Goal: Task Accomplishment & Management: Complete application form

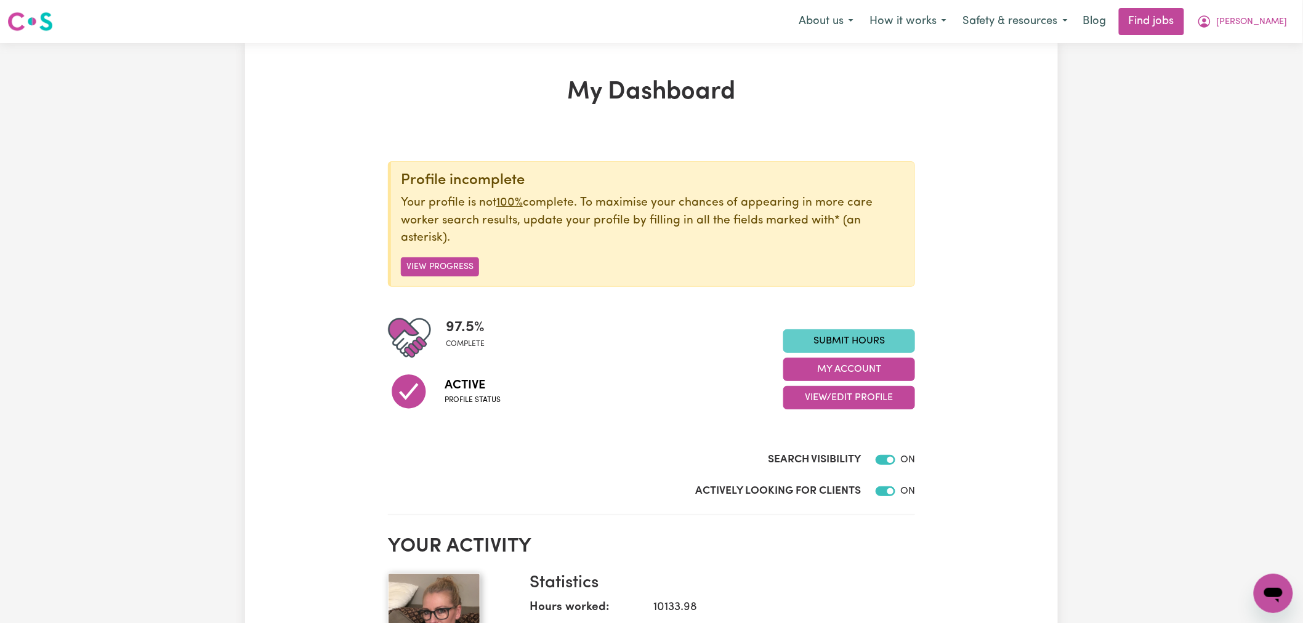
click at [858, 342] on link "Submit Hours" at bounding box center [849, 341] width 132 height 23
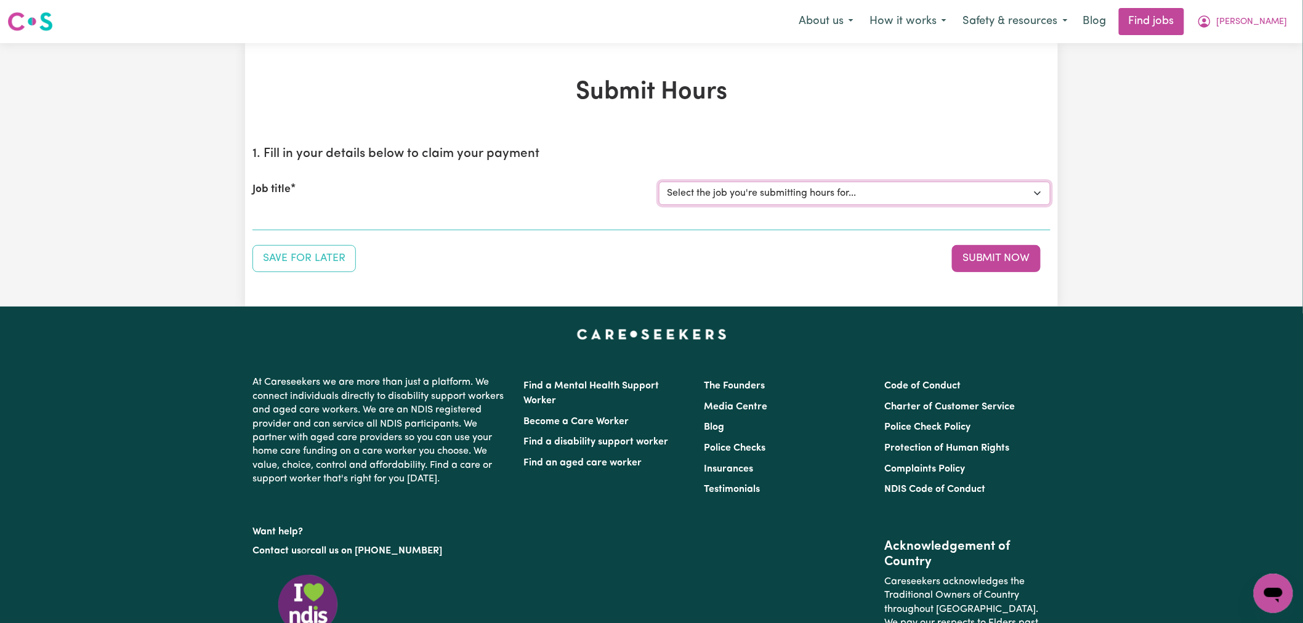
click at [838, 184] on select "Select the job you're submitting hours for... [[PERSON_NAME]] [DEMOGRAPHIC_DATA…" at bounding box center [855, 193] width 392 height 23
select select "1355"
click at [659, 182] on select "Select the job you're submitting hours for... [[PERSON_NAME]] [DEMOGRAPHIC_DATA…" at bounding box center [855, 193] width 392 height 23
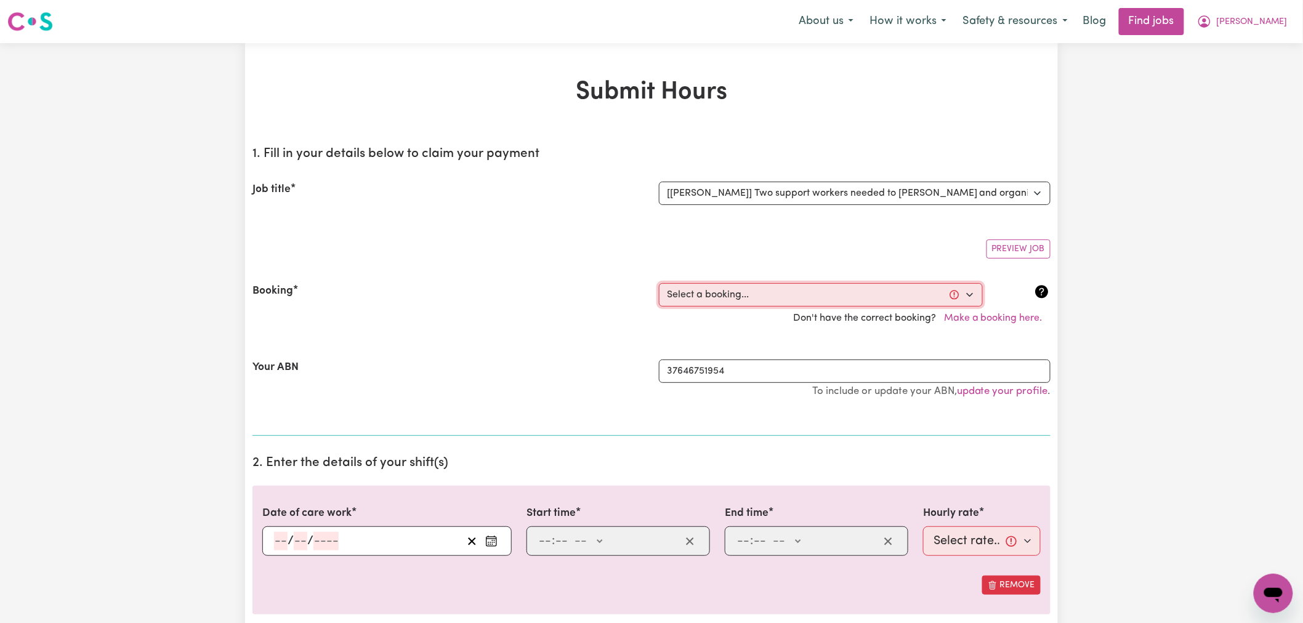
click at [764, 299] on select "Select a booking... [DATE] 01:00pm to 02:30pm (RECURRING) [DATE] 01:00pm to 04:…" at bounding box center [821, 294] width 324 height 23
click at [764, 296] on select "Select a booking... [DATE] 01:00pm to 02:30pm (RECURRING) [DATE] 01:00pm to 04:…" at bounding box center [821, 294] width 324 height 23
select select "354507"
click at [659, 283] on select "Select a booking... [DATE] 01:00pm to 02:30pm (RECURRING) [DATE] 01:00pm to 04:…" at bounding box center [821, 294] width 324 height 23
type input "[DATE]"
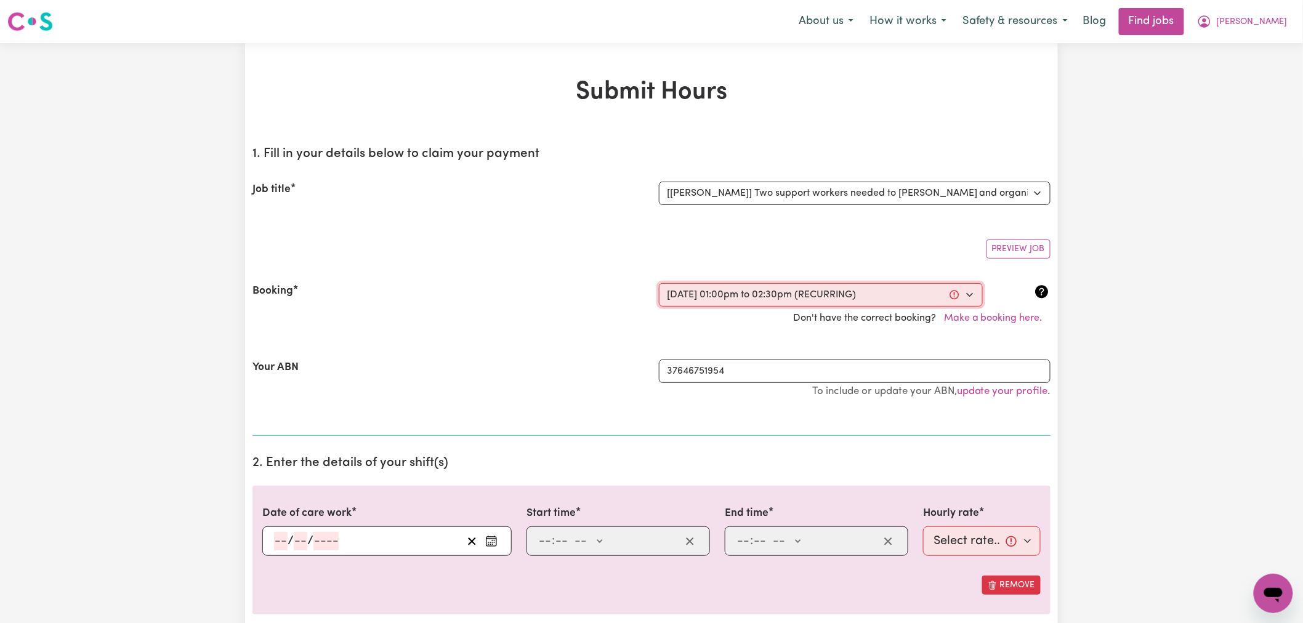
type input "30"
type input "9"
type input "2025"
type input "13:00"
type input "1"
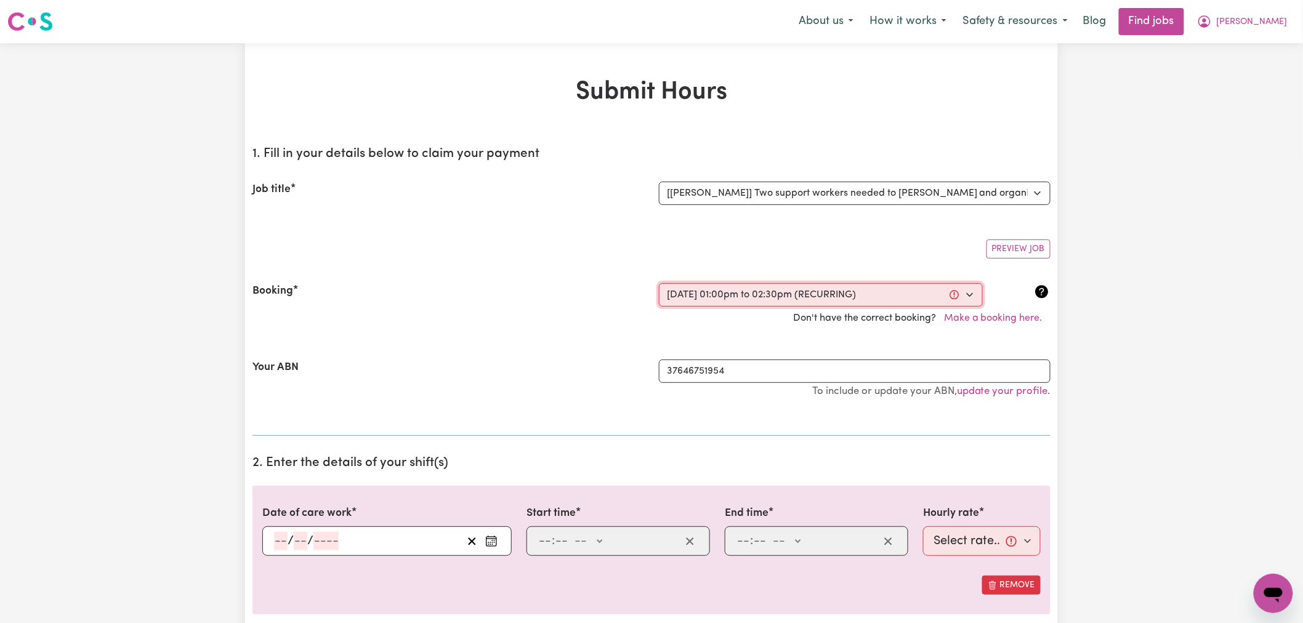
type input "0"
select select "pm"
type input "14:30"
type input "2"
type input "30"
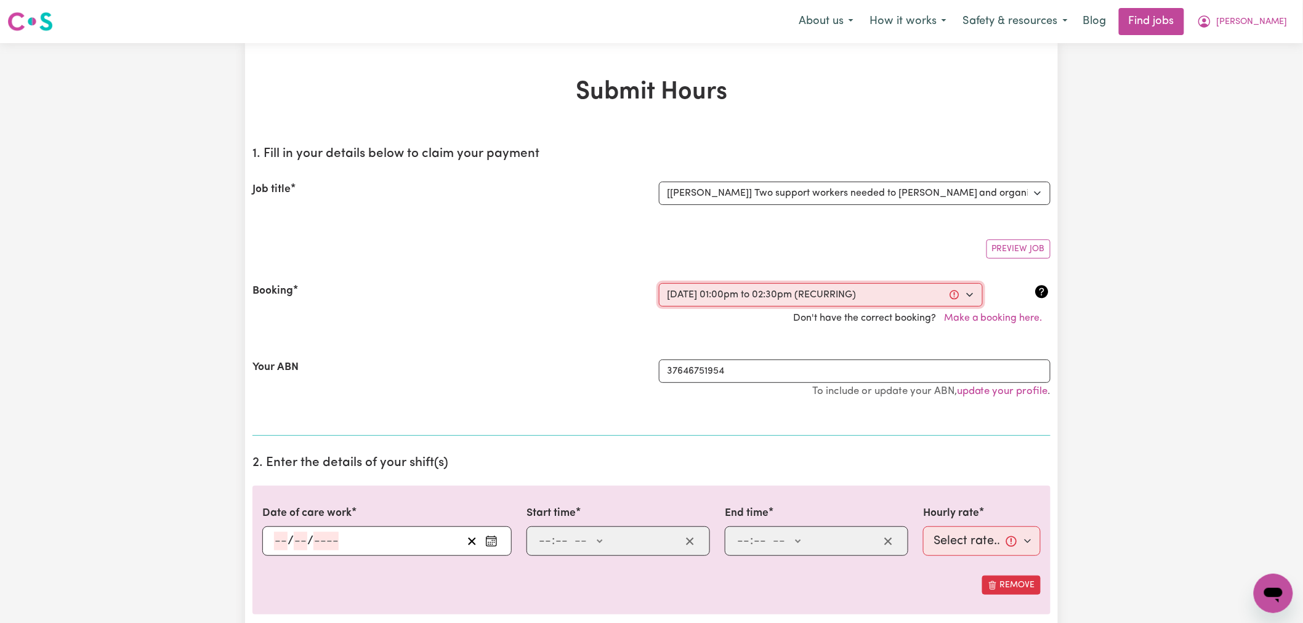
select select "pm"
select select "62.37-Weekday"
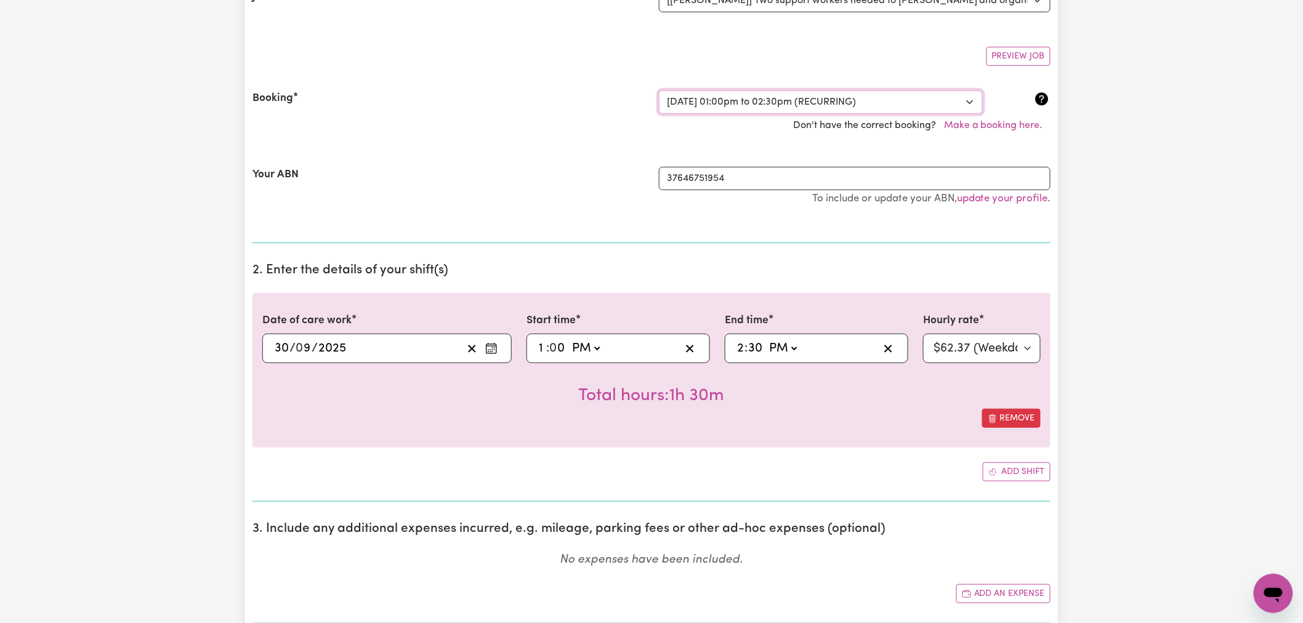
scroll to position [273, 0]
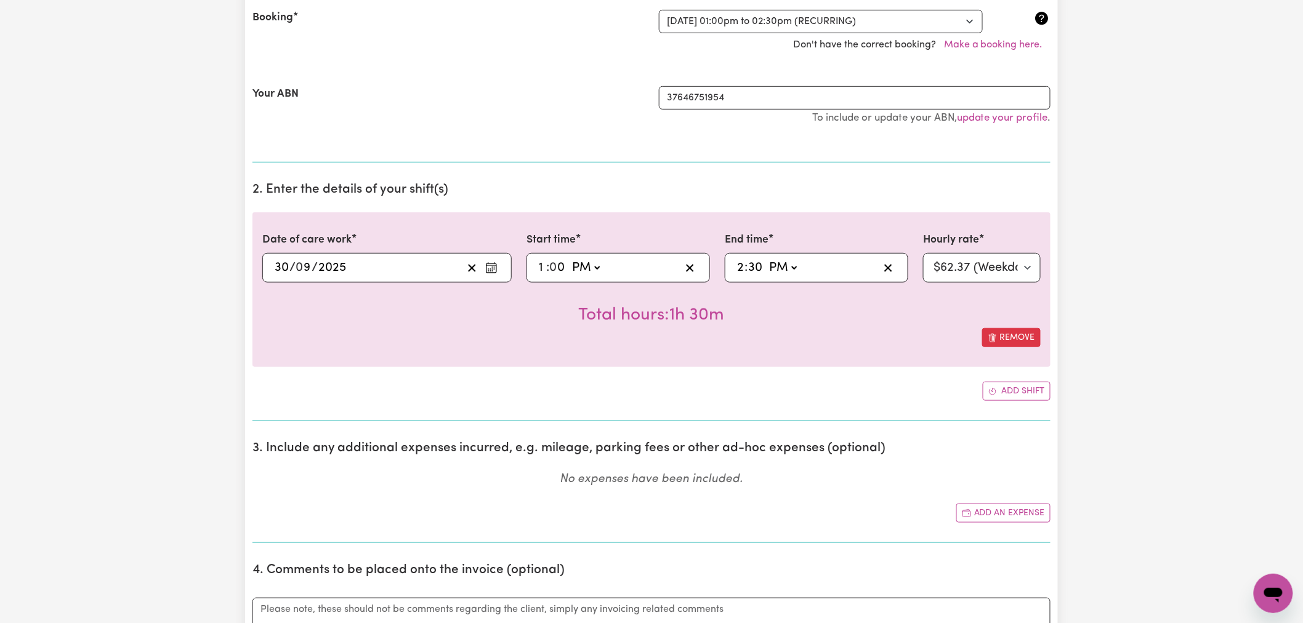
click at [507, 319] on div "Total hours: 1h 30m" at bounding box center [651, 306] width 779 height 46
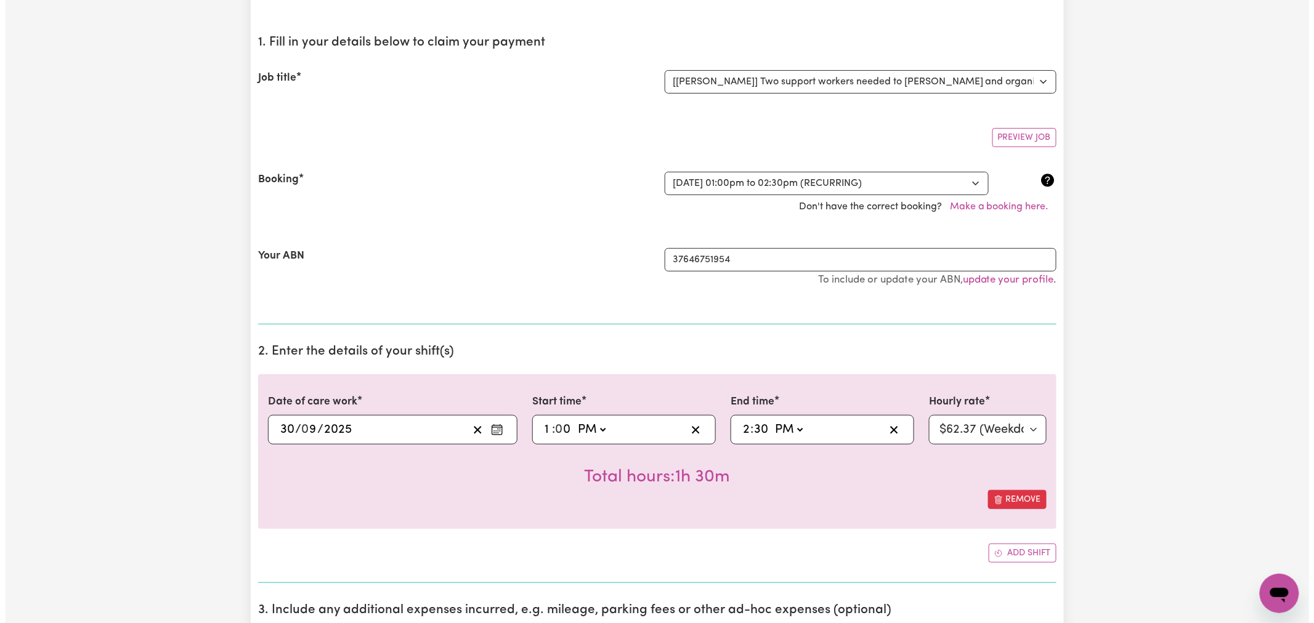
scroll to position [0, 0]
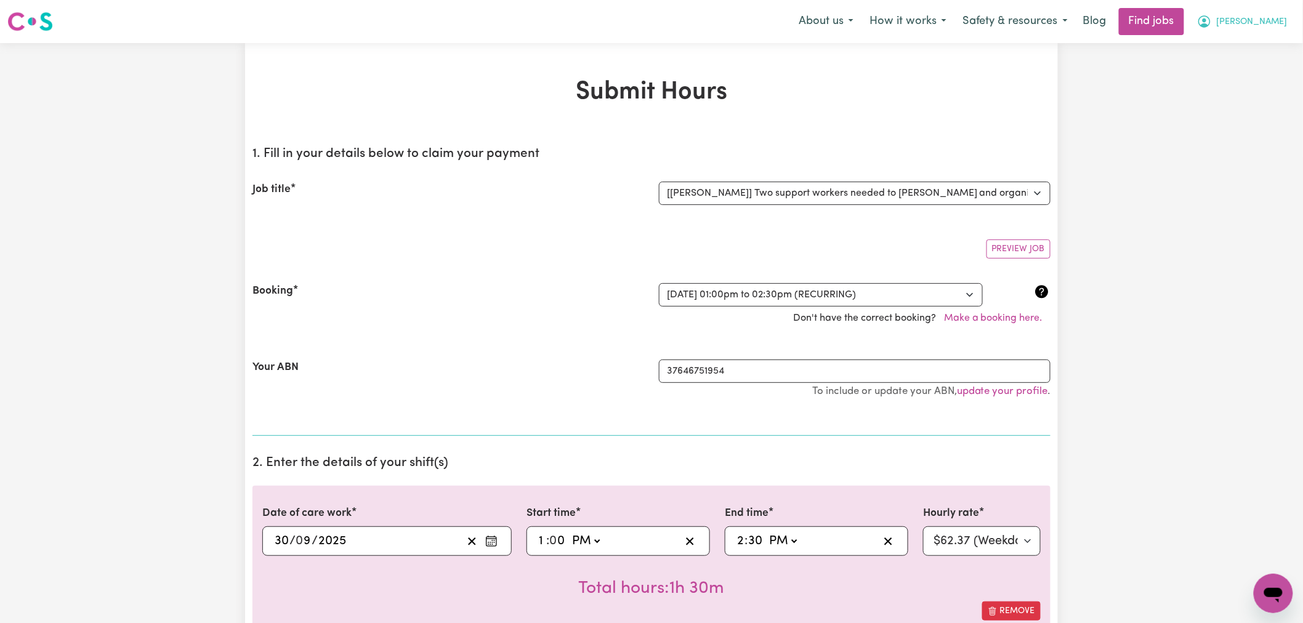
click at [1278, 15] on span "[PERSON_NAME]" at bounding box center [1252, 22] width 71 height 14
click at [1265, 51] on link "My Account" at bounding box center [1246, 47] width 97 height 23
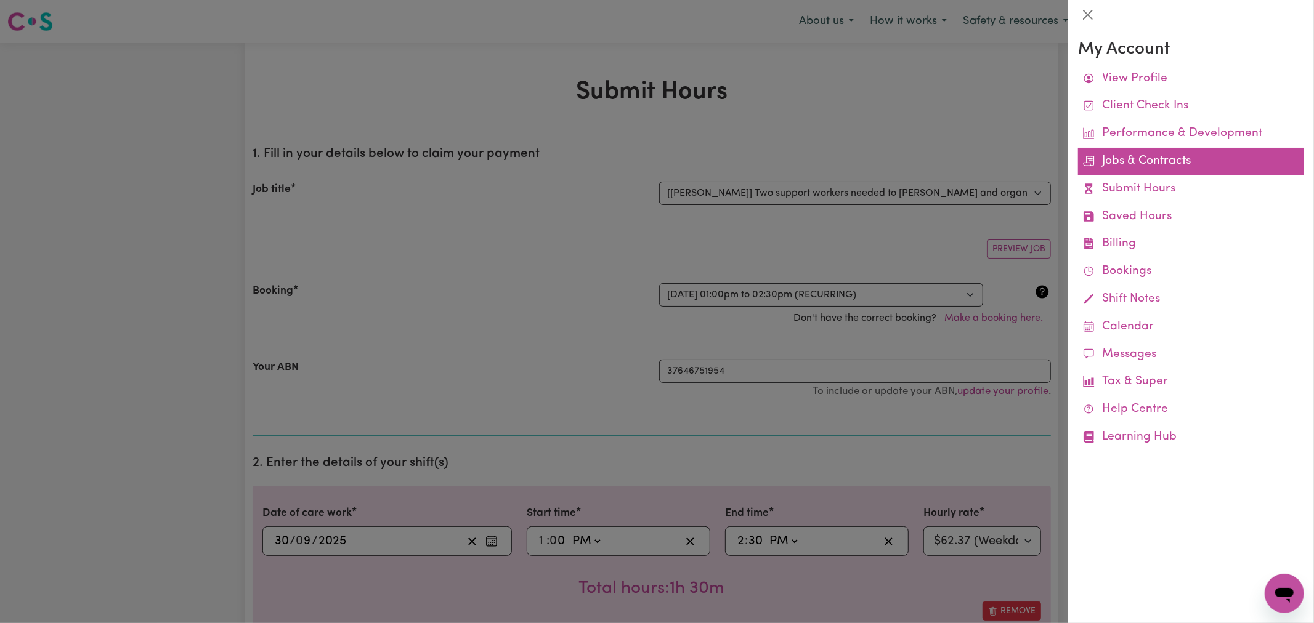
click at [1130, 156] on link "Jobs & Contracts" at bounding box center [1191, 162] width 226 height 28
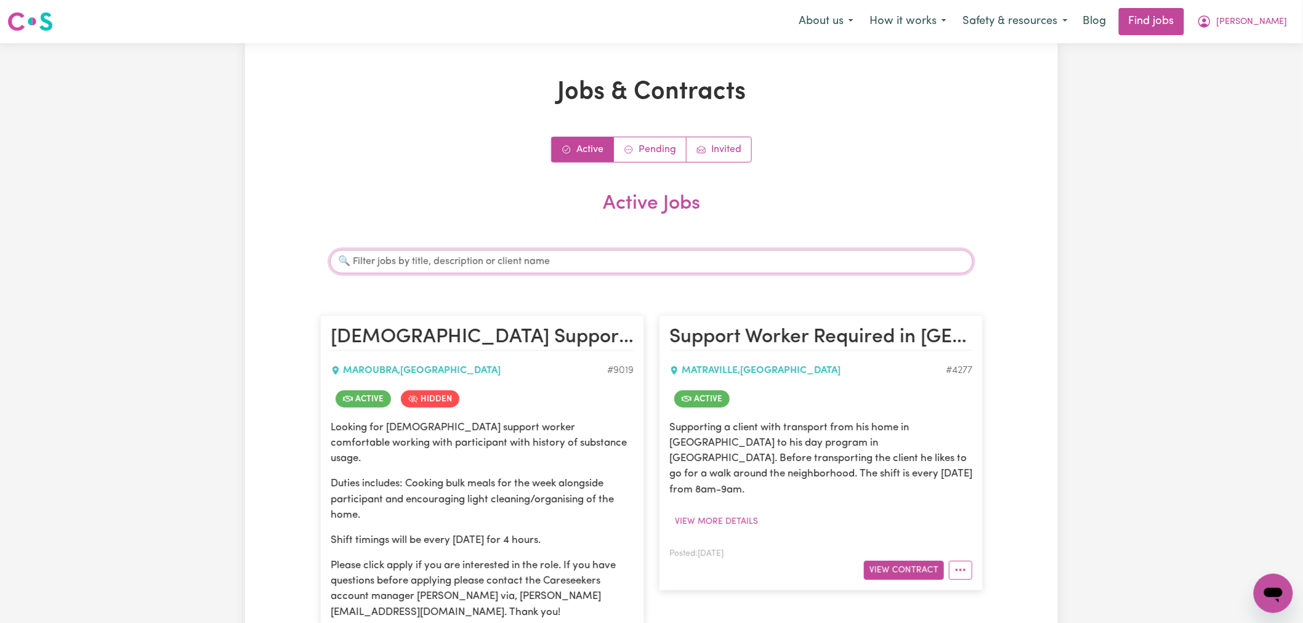
click at [448, 251] on input "Search jobs" at bounding box center [651, 261] width 643 height 23
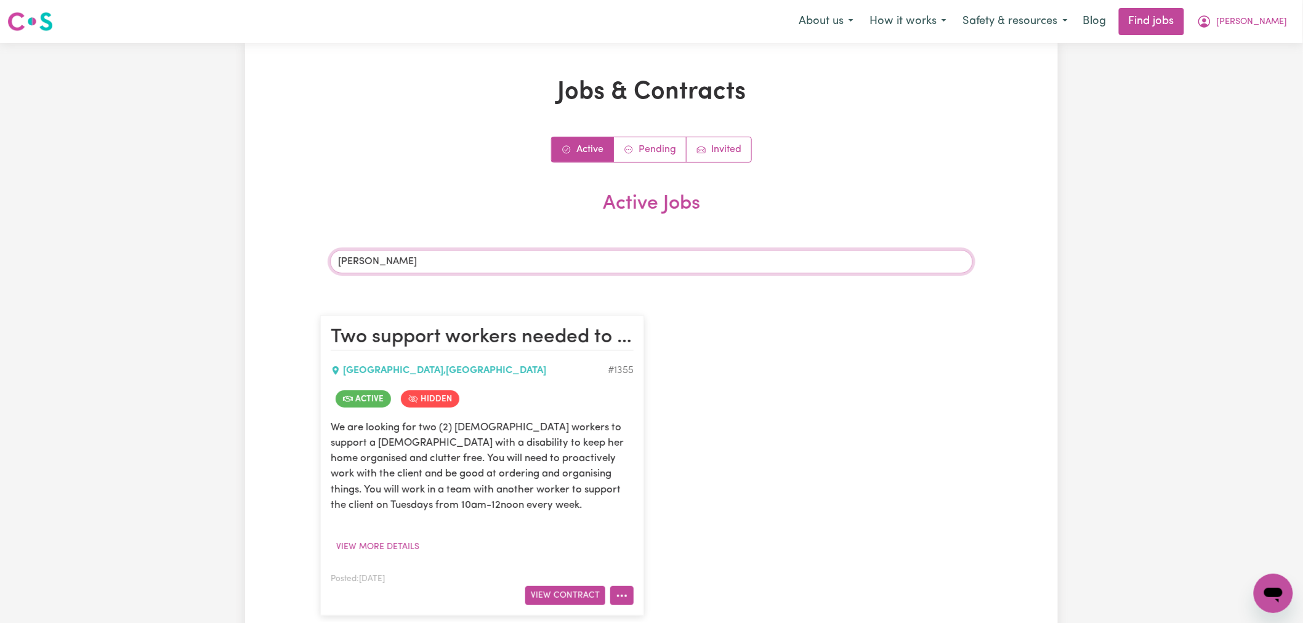
type input "[PERSON_NAME]"
click at [618, 596] on circle "More options" at bounding box center [618, 596] width 2 height 2
click at [599, 594] on button "View Contract" at bounding box center [565, 595] width 80 height 19
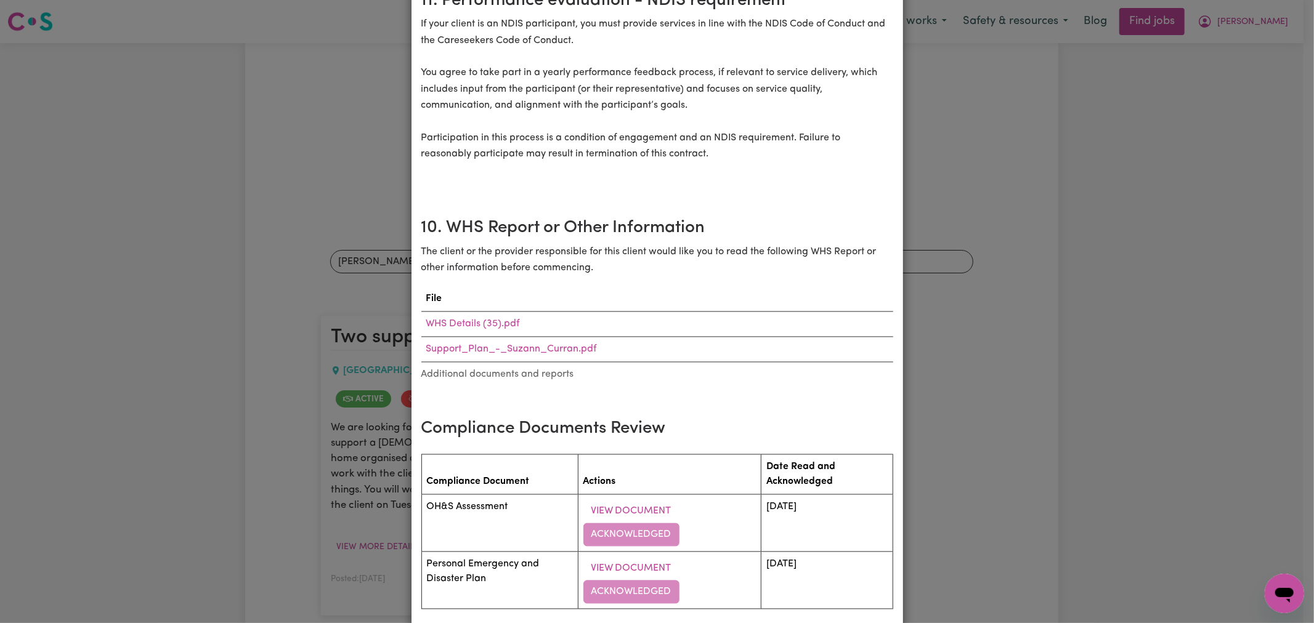
scroll to position [2200, 0]
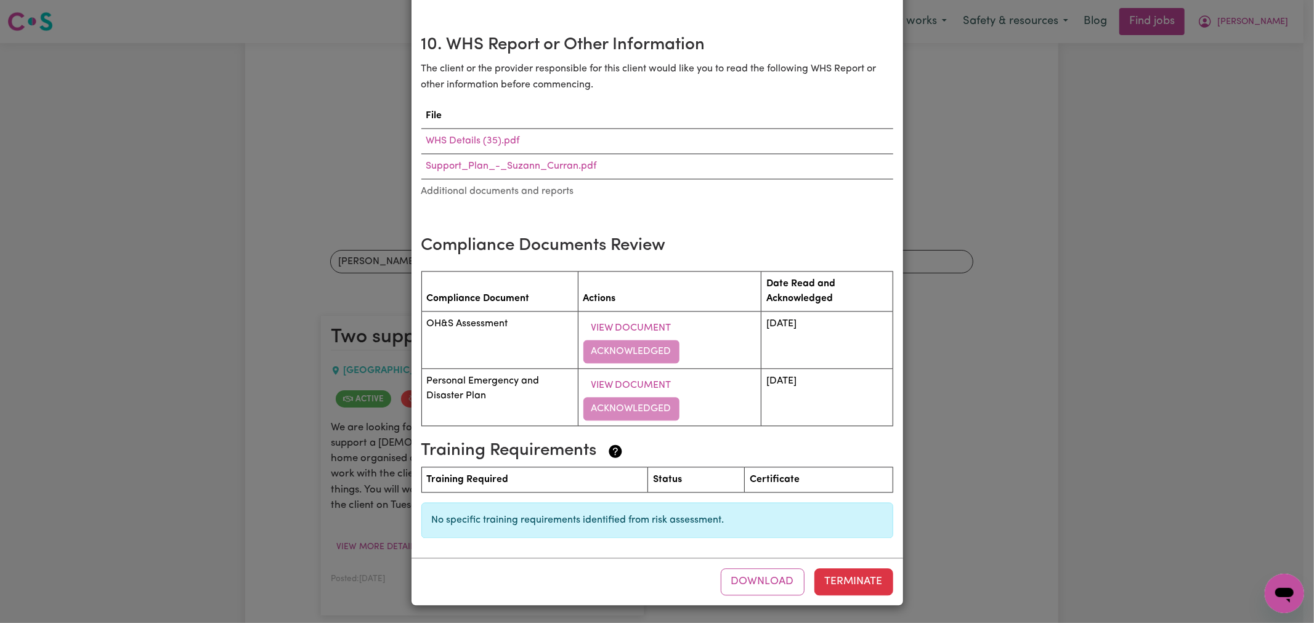
click at [610, 353] on td "View Document Acknowledged" at bounding box center [670, 340] width 184 height 57
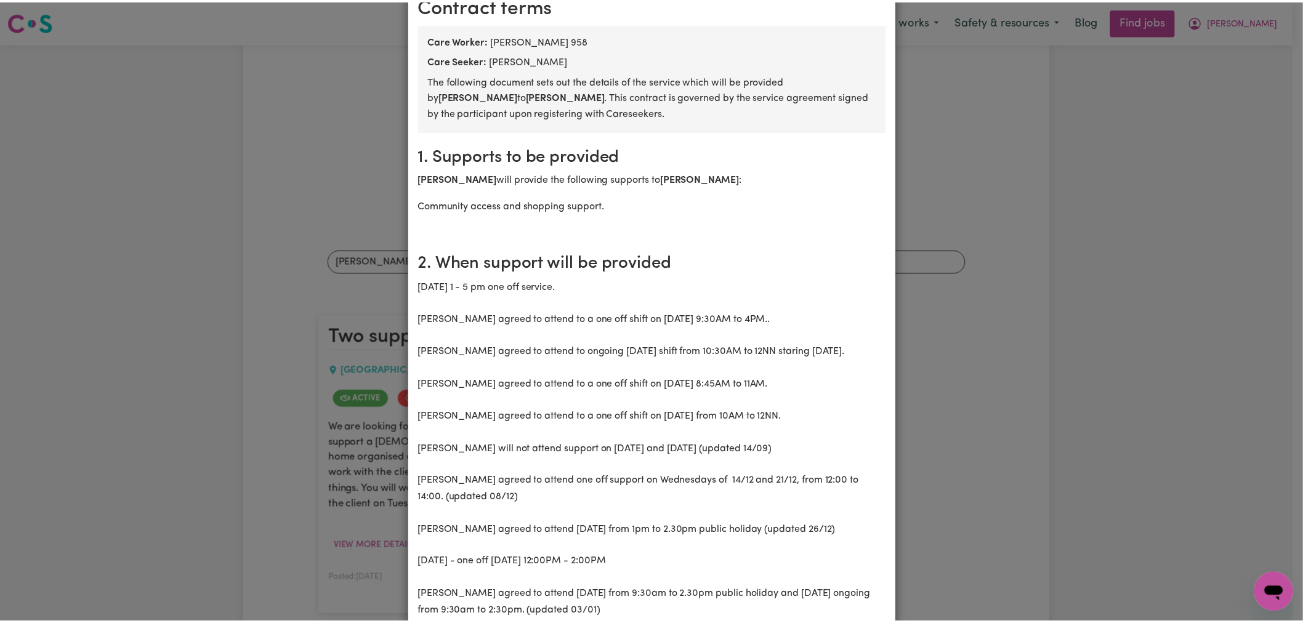
scroll to position [0, 0]
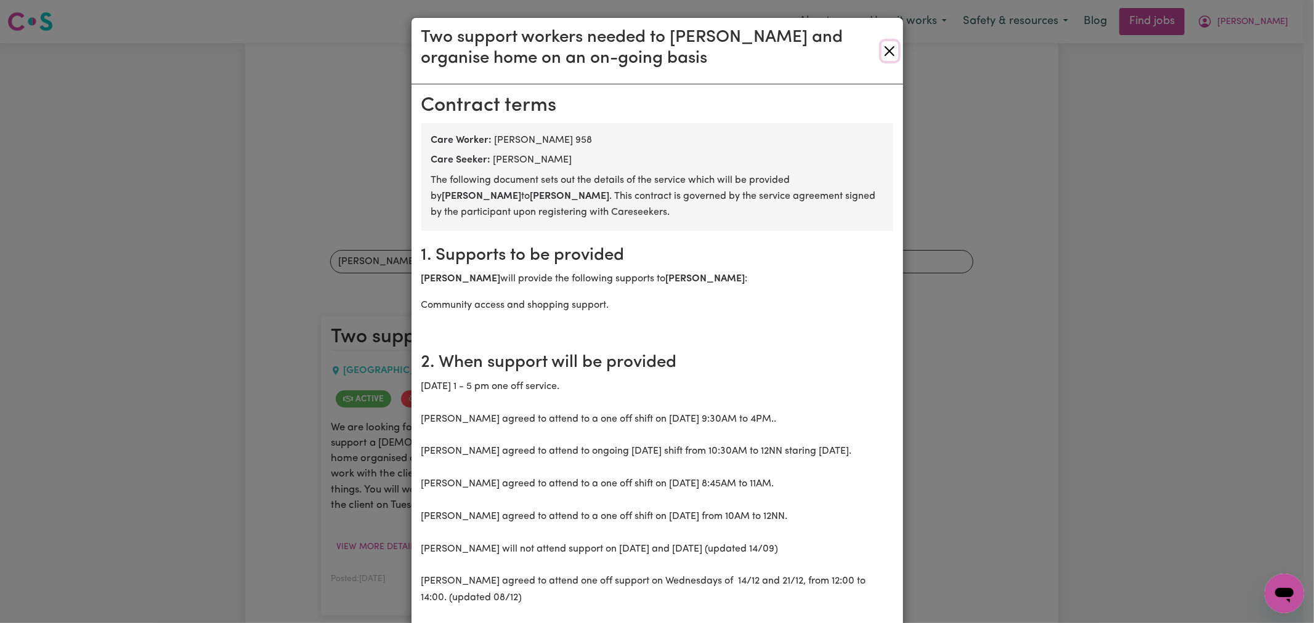
click at [888, 53] on button "Close" at bounding box center [889, 51] width 16 height 20
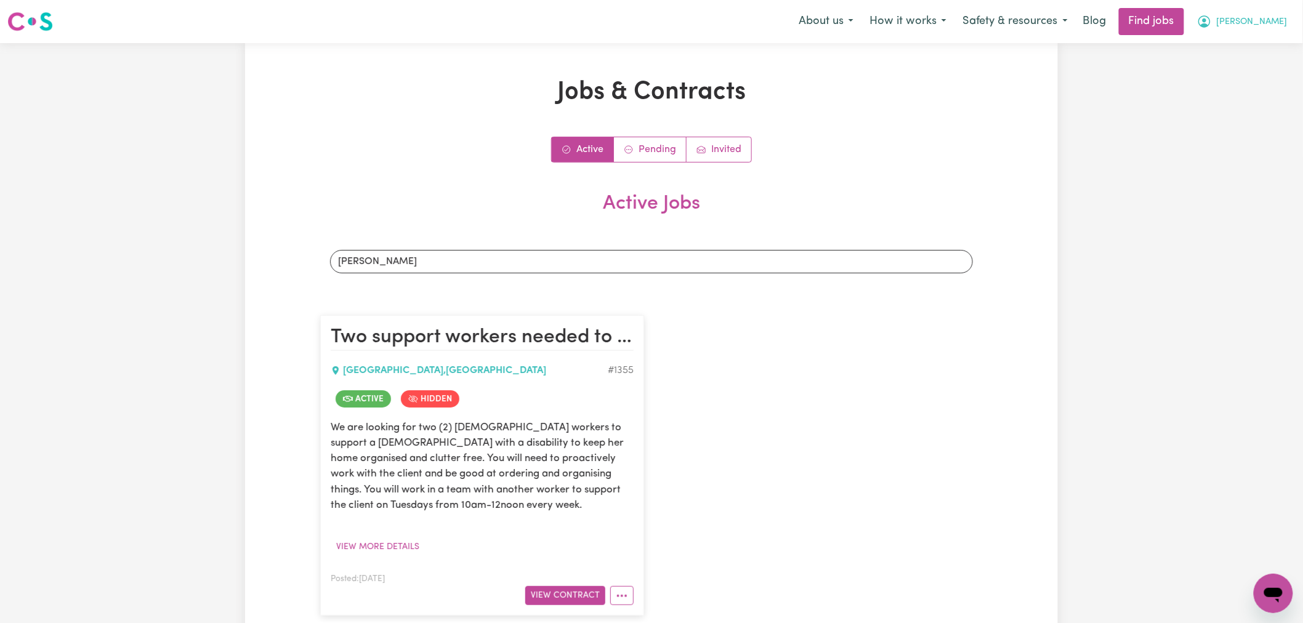
click at [1266, 27] on span "[PERSON_NAME]" at bounding box center [1252, 22] width 71 height 14
click at [1254, 92] on link "Logout" at bounding box center [1246, 94] width 97 height 23
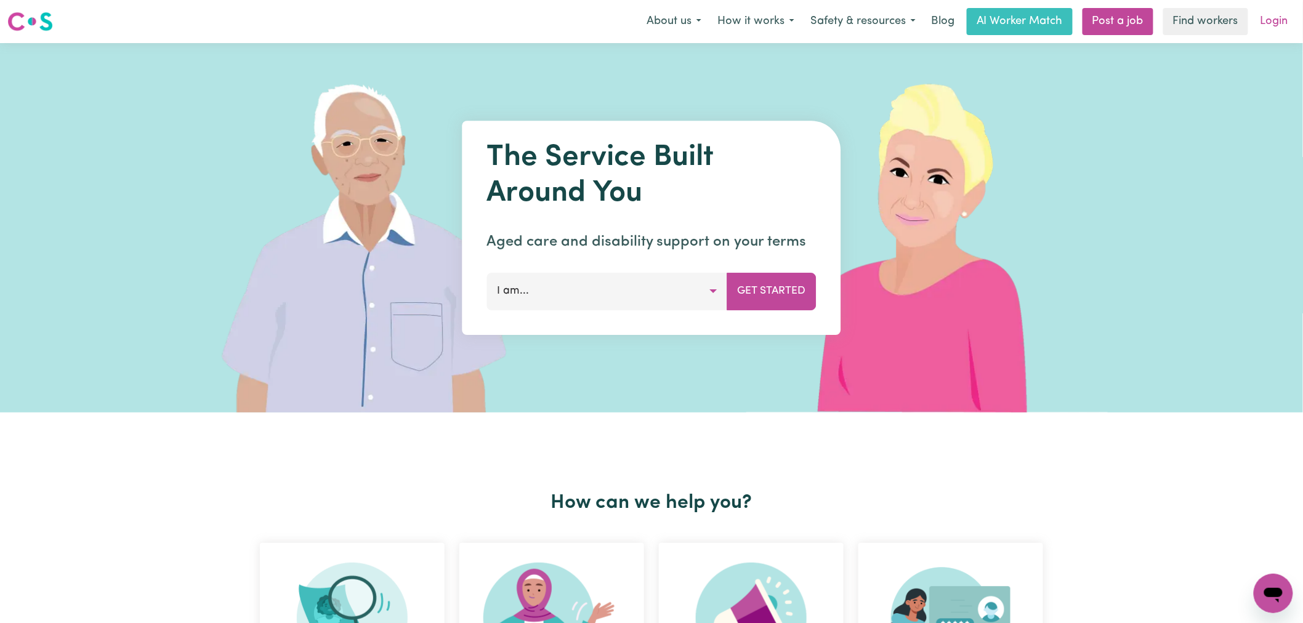
click at [1269, 26] on link "Login" at bounding box center [1274, 21] width 42 height 27
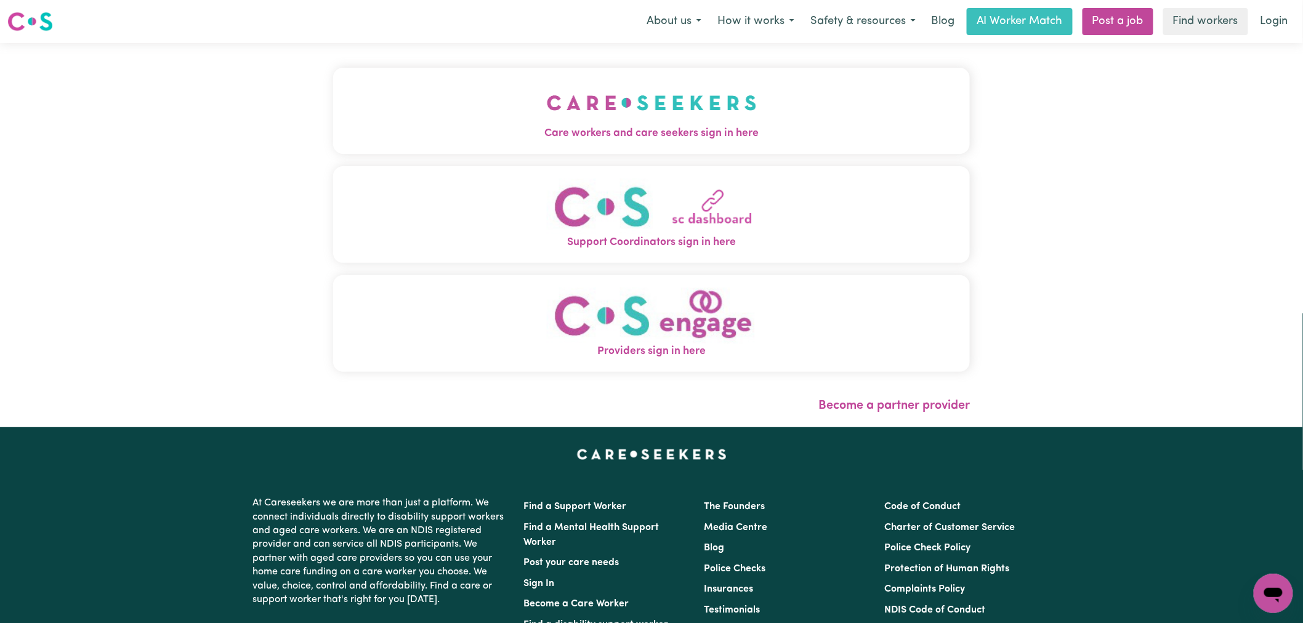
click at [547, 120] on img "Care workers and care seekers sign in here" at bounding box center [652, 103] width 210 height 46
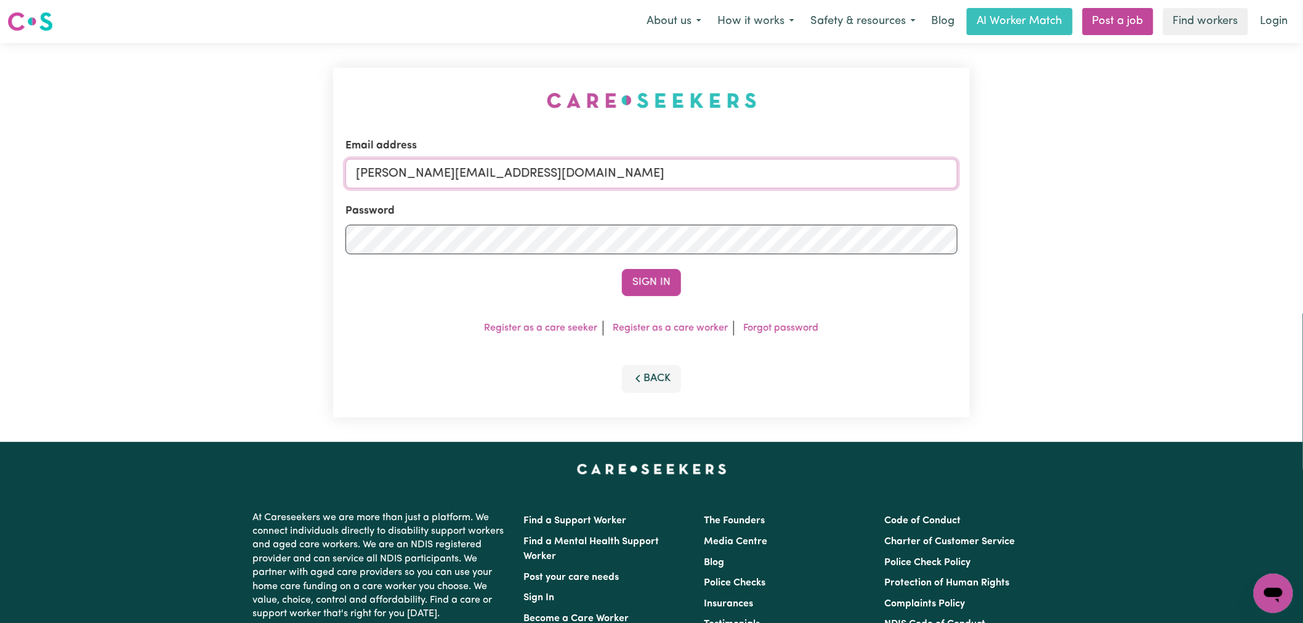
click at [542, 175] on input "[PERSON_NAME][EMAIL_ADDRESS][DOMAIN_NAME]" at bounding box center [652, 174] width 612 height 30
drag, startPoint x: 435, startPoint y: 171, endPoint x: 423, endPoint y: 171, distance: 11.7
click at [423, 171] on input "superuser~ [PERSON_NAME][EMAIL_ADDRESS][PERSON_NAME][DOMAIN_NAME]" at bounding box center [652, 174] width 612 height 30
type input "[EMAIL_ADDRESS][PERSON_NAME][PERSON_NAME][DOMAIN_NAME]"
click at [622, 269] on button "Sign In" at bounding box center [651, 282] width 59 height 27
